Goal: Task Accomplishment & Management: Use online tool/utility

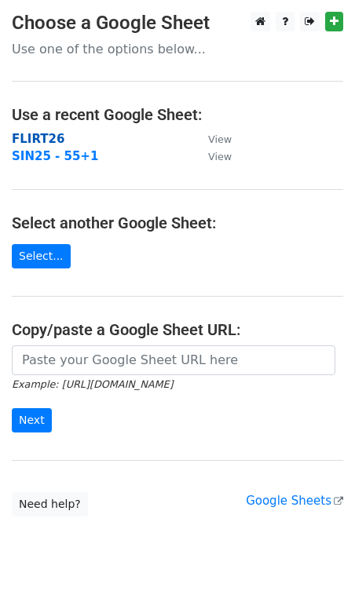
click at [40, 140] on strong "FLIRT26" at bounding box center [38, 139] width 53 height 14
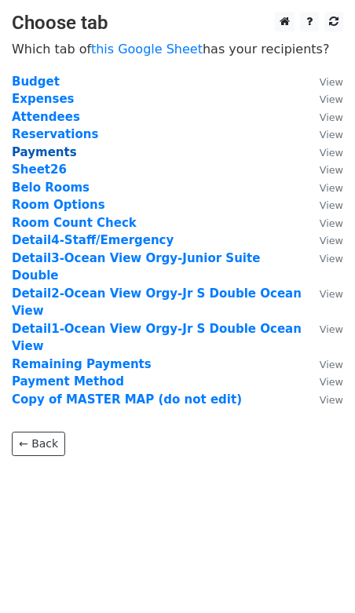
click at [42, 152] on strong "Payments" at bounding box center [44, 152] width 65 height 14
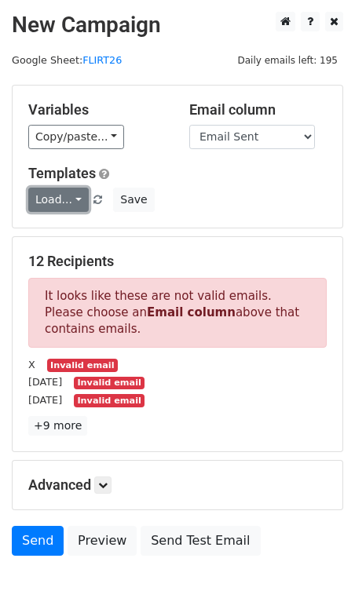
click at [46, 201] on link "Load..." at bounding box center [58, 200] width 60 height 24
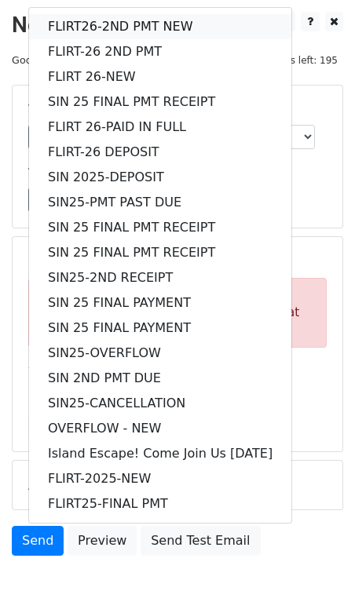
click at [86, 24] on link "FLIRT26-2ND PMT NEW" at bounding box center [160, 26] width 262 height 25
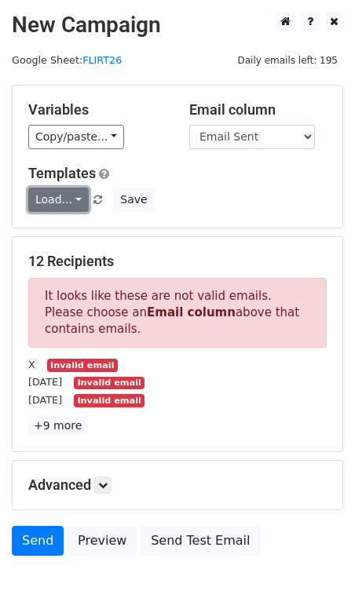
click at [71, 199] on link "Load..." at bounding box center [58, 200] width 60 height 24
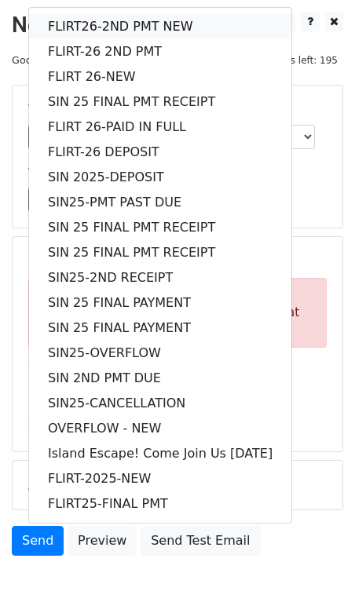
click at [81, 27] on link "FLIRT26-2ND PMT NEW" at bounding box center [160, 26] width 262 height 25
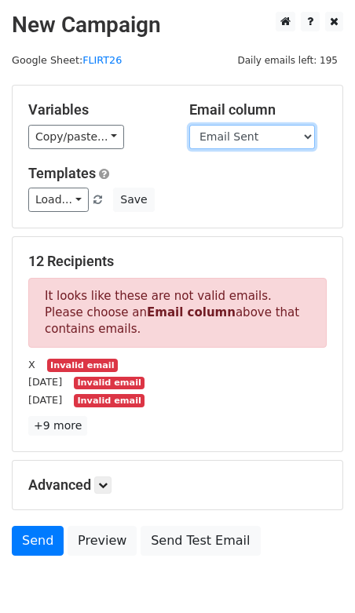
click at [278, 143] on select "Guest Date Type Method AmountDue AmountPaid TransactionFeeOverride TransactionF…" at bounding box center [252, 137] width 126 height 24
select select "Recipient"
click at [189, 125] on select "Guest Date Type Method AmountDue AmountPaid TransactionFeeOverride TransactionF…" at bounding box center [252, 137] width 126 height 24
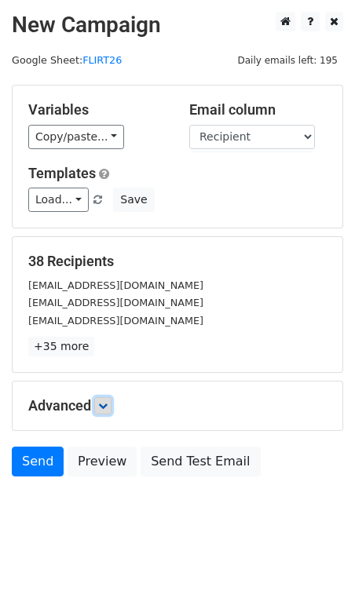
click at [108, 401] on icon at bounding box center [102, 405] width 9 height 9
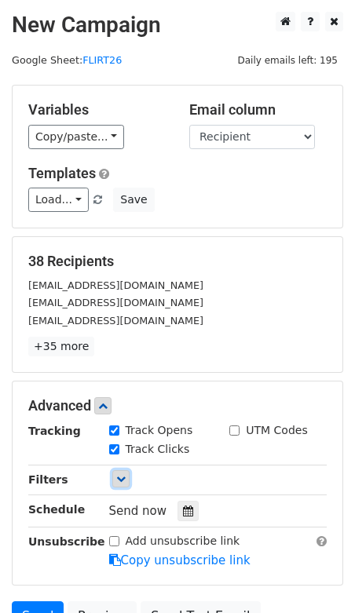
click at [122, 481] on link at bounding box center [120, 478] width 17 height 17
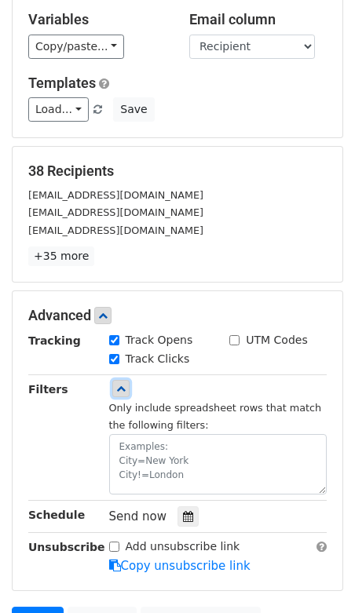
scroll to position [92, 0]
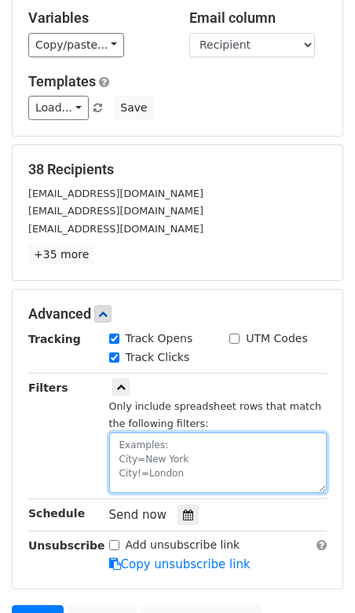
click at [154, 440] on textarea at bounding box center [218, 462] width 218 height 60
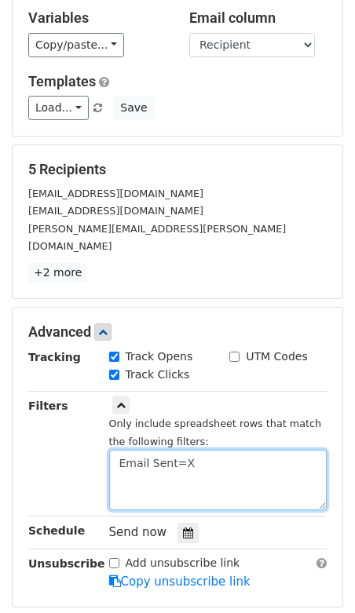
type textarea "Email Sent=X"
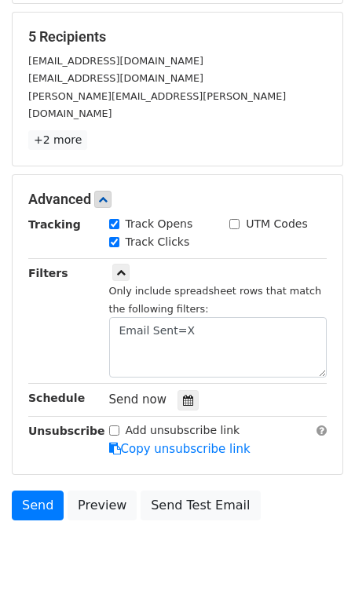
scroll to position [232, 0]
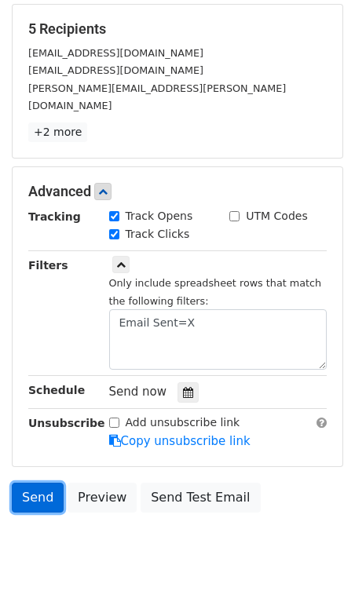
click at [28, 483] on link "Send" at bounding box center [38, 498] width 52 height 30
